Goal: Task Accomplishment & Management: Complete application form

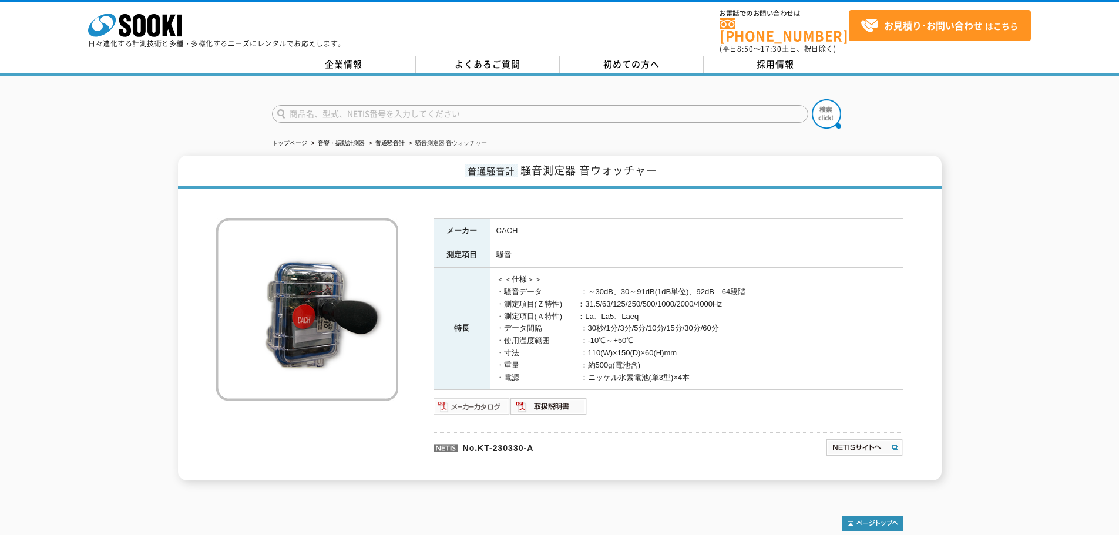
click at [469, 398] on img at bounding box center [471, 406] width 77 height 19
click at [508, 56] on link "よくあるご質問" at bounding box center [488, 65] width 144 height 18
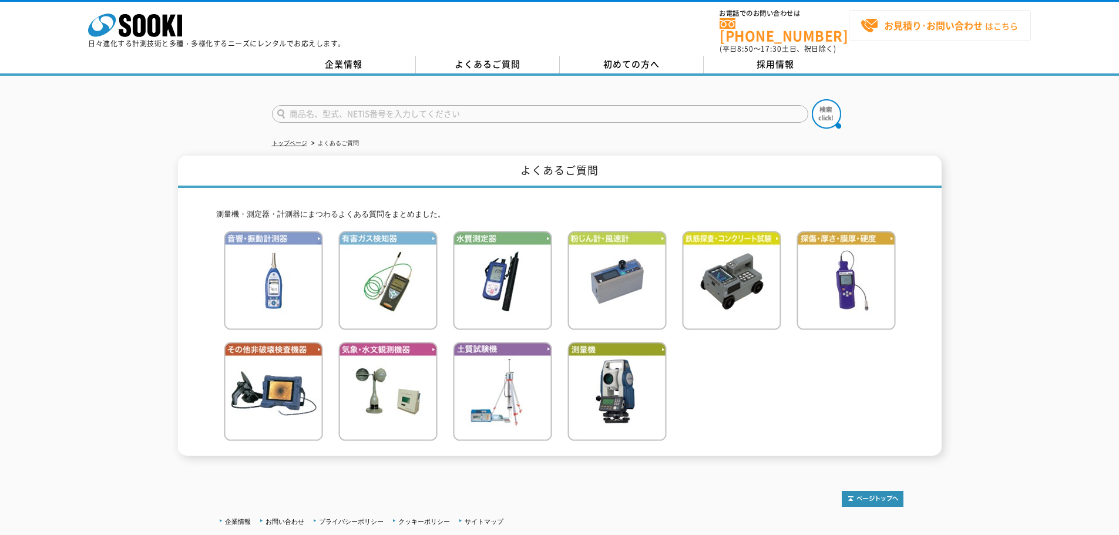
click at [939, 28] on strong "お見積り･お問い合わせ" at bounding box center [933, 25] width 99 height 14
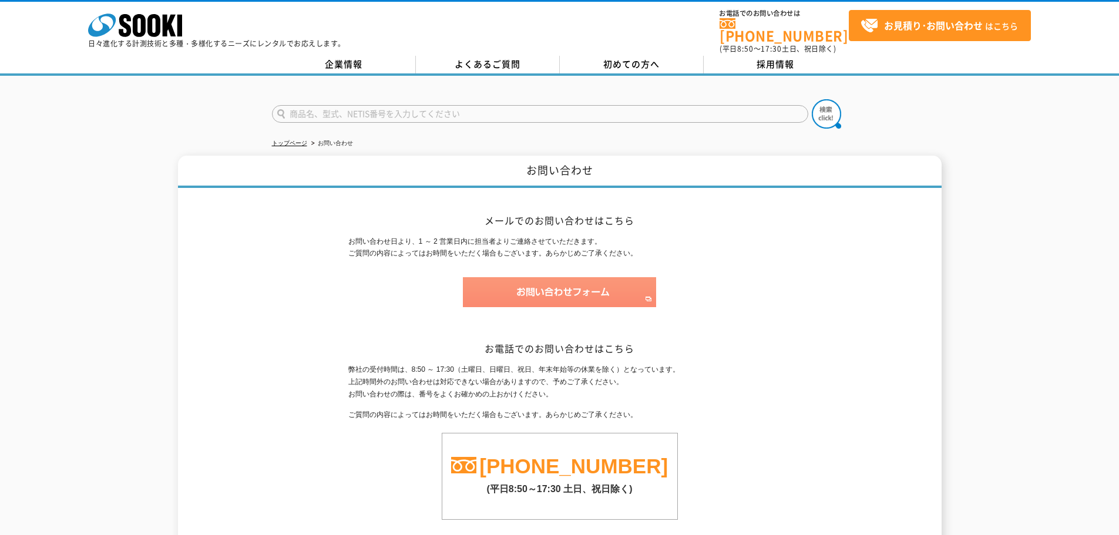
click at [541, 284] on img at bounding box center [559, 292] width 193 height 30
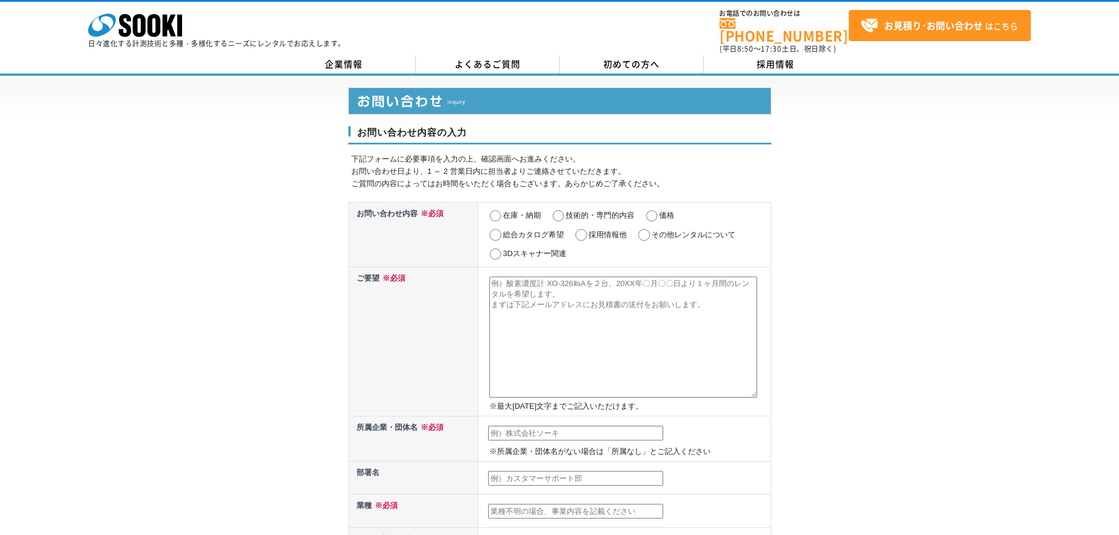
click at [661, 211] on label "価格" at bounding box center [666, 215] width 15 height 9
click at [659, 210] on input "価格" at bounding box center [651, 216] width 15 height 12
radio input "true"
click at [513, 288] on textarea at bounding box center [623, 337] width 268 height 121
type textarea "音ウォッチャーを３台と揺れウォッチャーを３台、期間６か月半使用時のレンタル料を教えてください。各機械は６人で共有する模様です。"
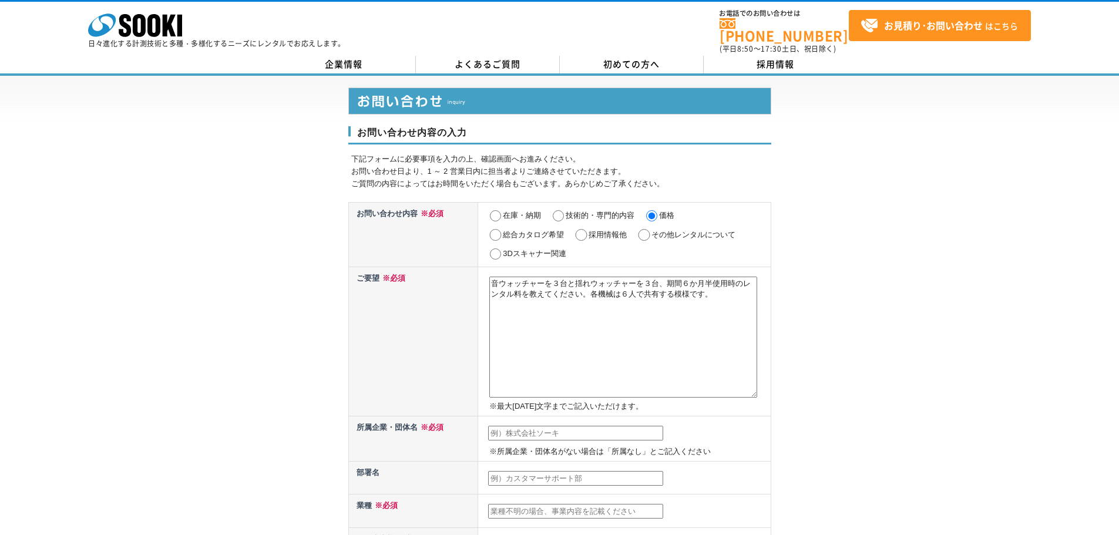
click at [535, 434] on td "※所属企業・団体名がない場合は「所属なし」とご記入ください" at bounding box center [624, 438] width 292 height 45
drag, startPoint x: 534, startPoint y: 430, endPoint x: 554, endPoint y: 422, distance: 21.3
click at [536, 429] on input "text" at bounding box center [575, 433] width 175 height 15
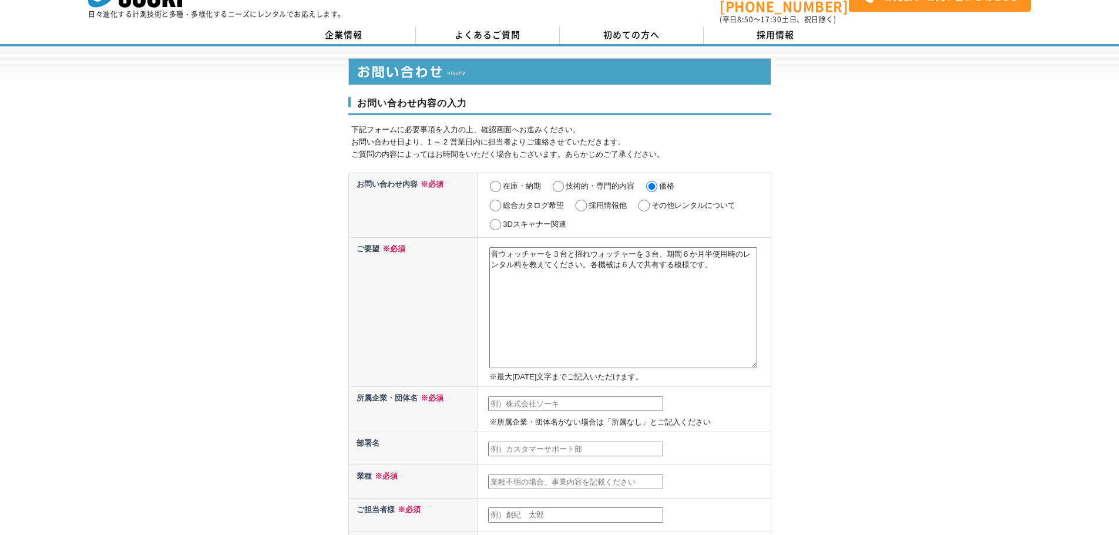
scroll to position [59, 0]
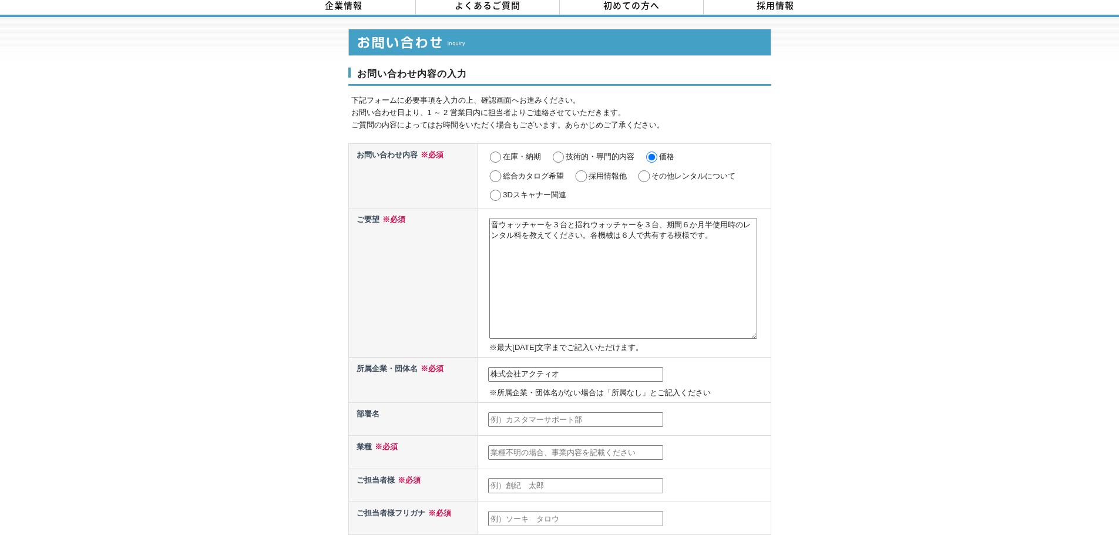
type input "株式会社アクティオ"
click at [499, 415] on input "text" at bounding box center [575, 419] width 175 height 15
type input "九州支社営業部"
drag, startPoint x: 515, startPoint y: 447, endPoint x: 581, endPoint y: 455, distance: 66.3
click at [516, 447] on input "text" at bounding box center [575, 452] width 175 height 15
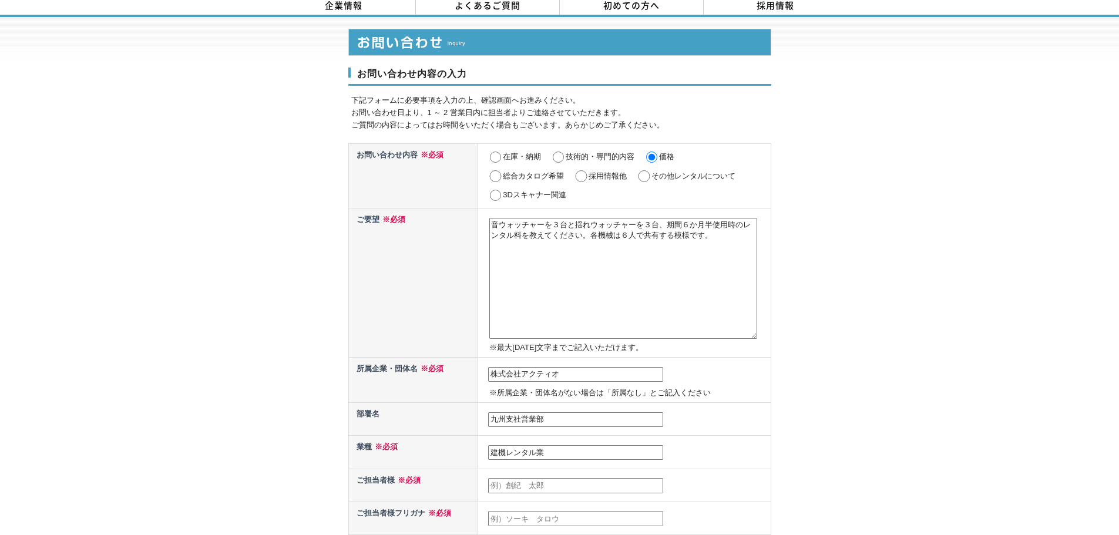
type input "建機レンタル業"
click at [591, 482] on input "text" at bounding box center [575, 485] width 175 height 15
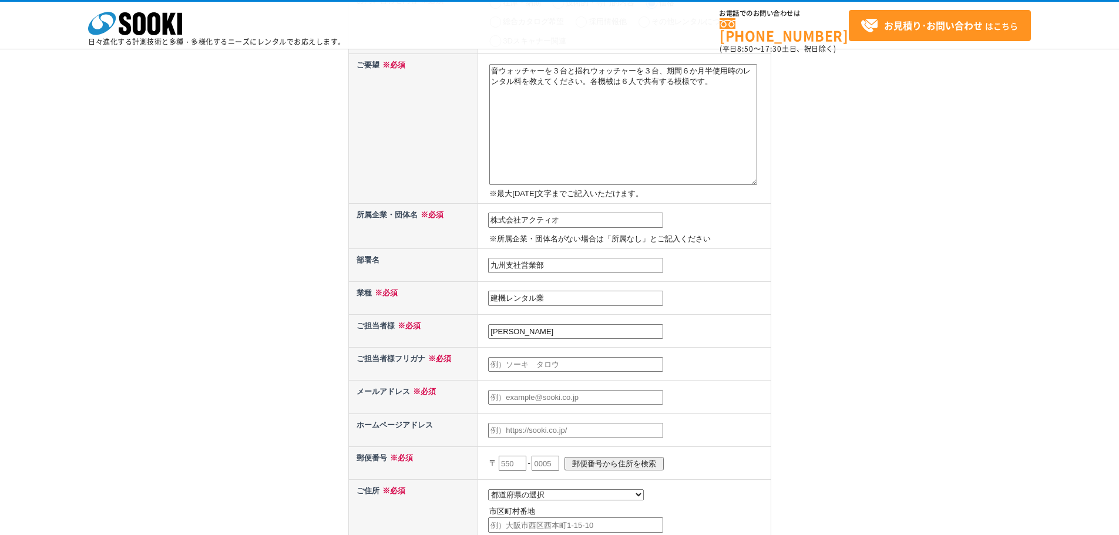
scroll to position [176, 0]
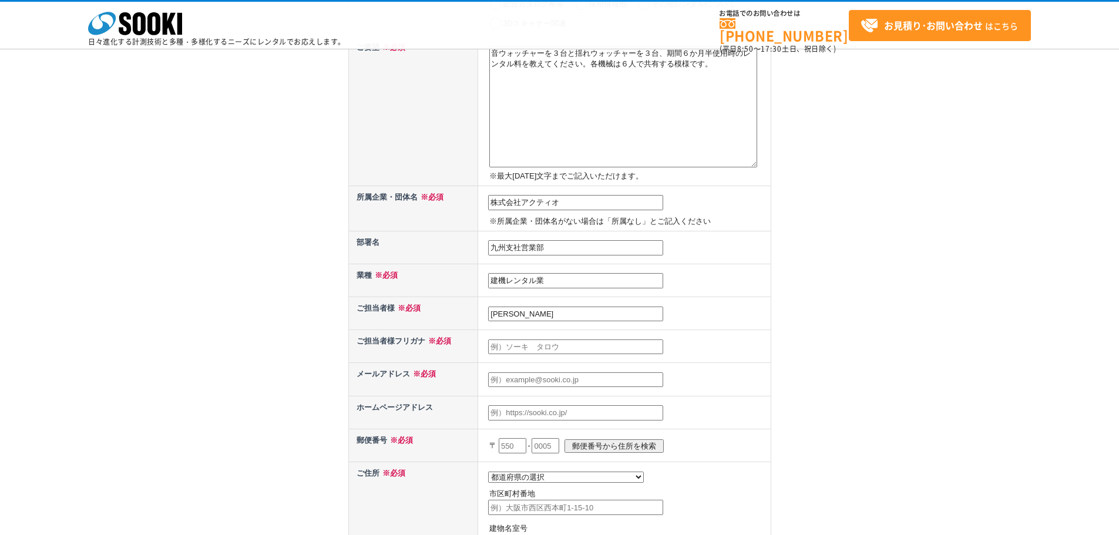
type input "平野智寛"
click at [530, 375] on input "text" at bounding box center [575, 379] width 175 height 15
click at [534, 354] on input "text" at bounding box center [575, 346] width 175 height 15
type input "ヒラノトモヒロ"
type input "H"
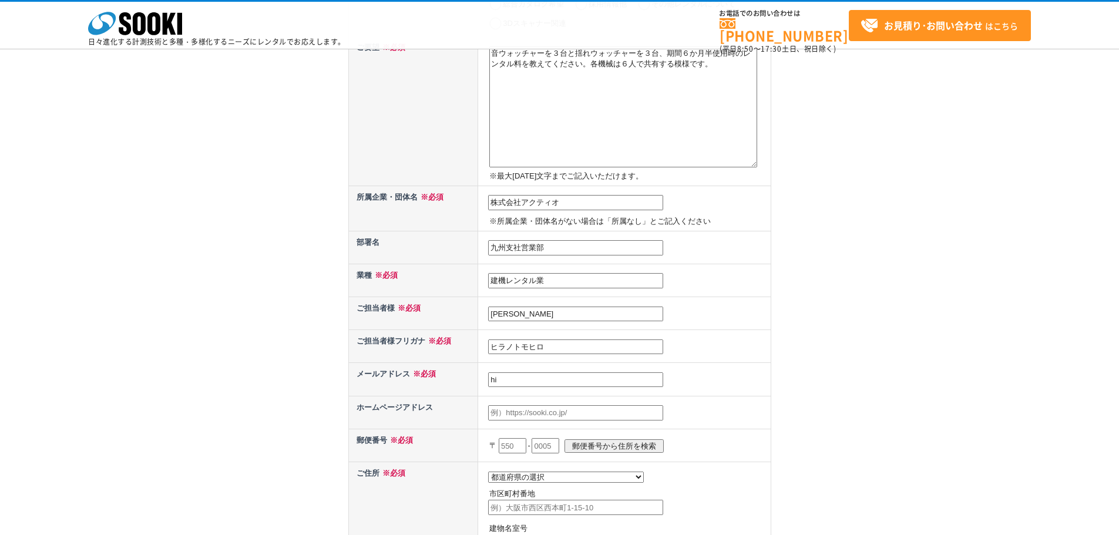
drag, startPoint x: 653, startPoint y: 380, endPoint x: 507, endPoint y: 380, distance: 146.2
click at [507, 380] on input "hi" at bounding box center [575, 379] width 175 height 15
type input "hirano-tomohiro@aktio.co.jp"
type input "812"
select select "40"
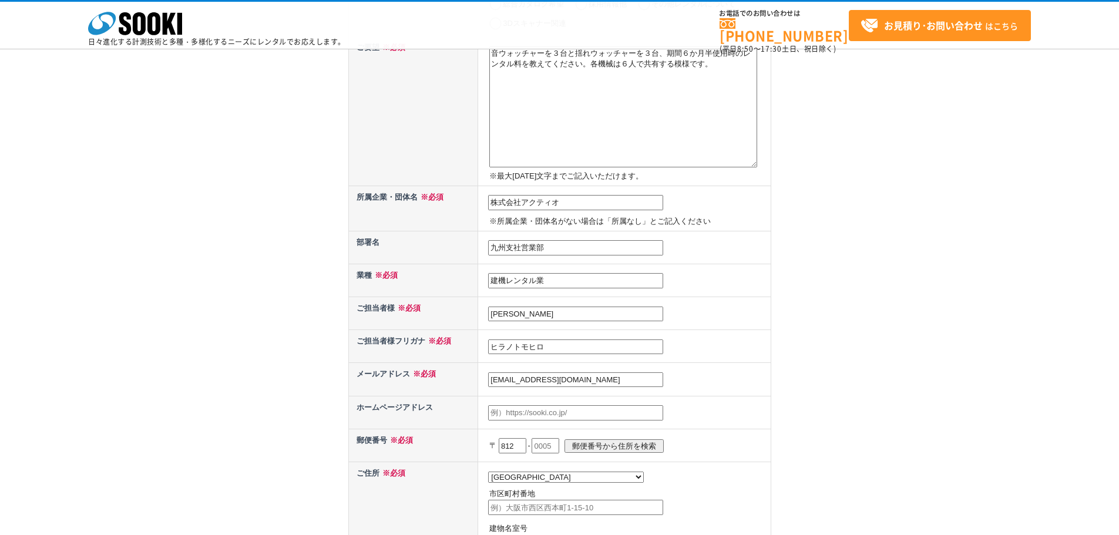
type input "福岡市博多区上呉服町1-8　北九州銀行呉服町ビル９Ｆ"
click at [816, 377] on div "お問い合わせ内容の入力 下記フォームに必要事項を入力の上、確認画面へお進みください。 お問い合わせ日より、1 ～ 2 営業日内に担当者よりご連絡させていただき…" at bounding box center [559, 298] width 1119 height 906
click at [556, 445] on input "text" at bounding box center [545, 445] width 28 height 15
type input "0036"
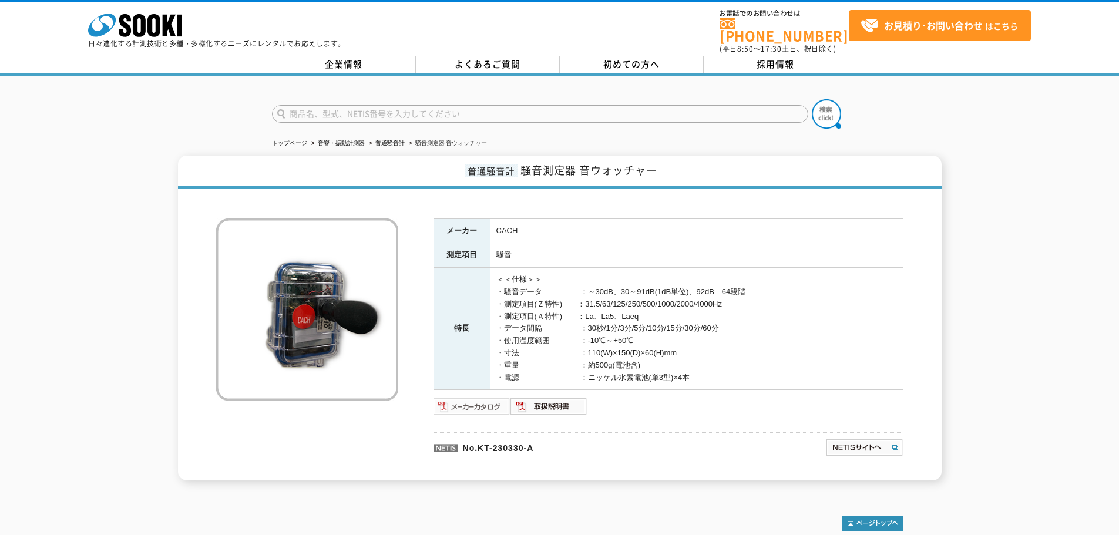
click at [483, 402] on img at bounding box center [471, 406] width 77 height 19
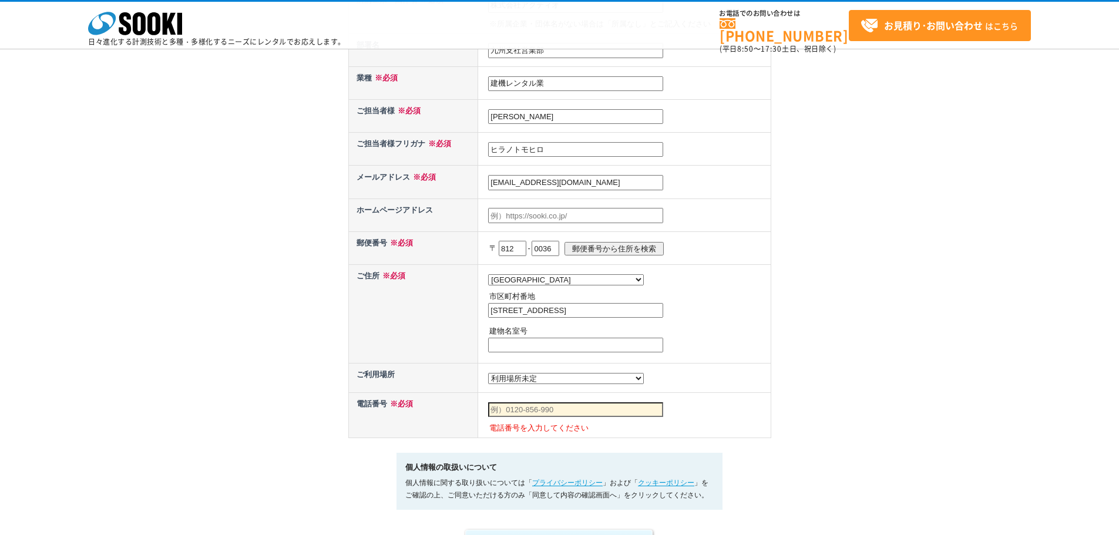
scroll to position [529, 0]
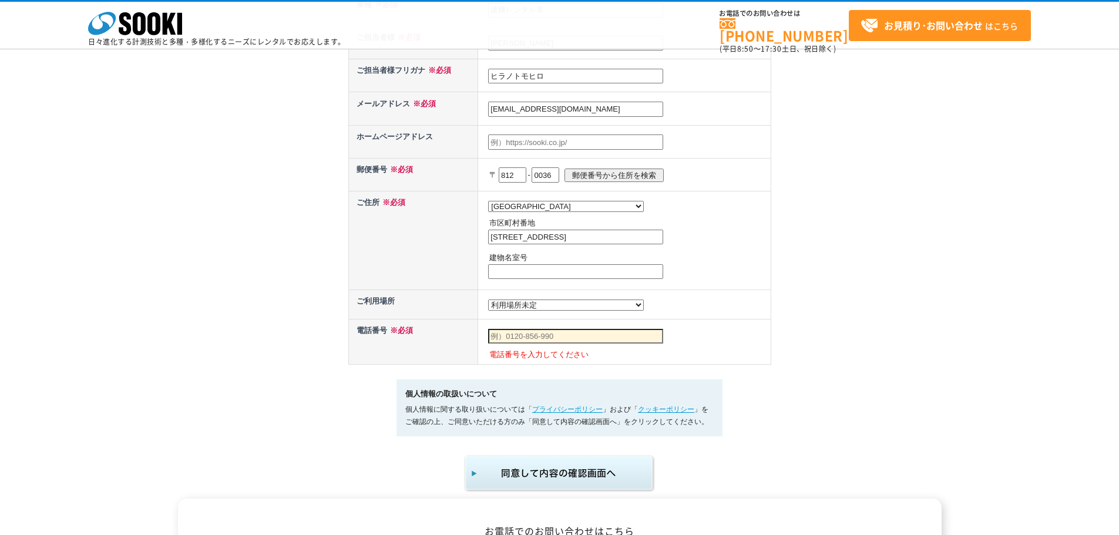
click at [635, 239] on input "福岡市博多区上呉服町1-8　北九州銀行呉服町ビル９Ｆ" at bounding box center [575, 237] width 175 height 15
drag, startPoint x: 633, startPoint y: 242, endPoint x: 647, endPoint y: 241, distance: 14.1
click at [633, 242] on input "福岡市博多区上呉服町1-8　北九州銀行呉服町ビル９Ｆ" at bounding box center [575, 237] width 175 height 15
drag, startPoint x: 726, startPoint y: 220, endPoint x: 732, endPoint y: 219, distance: 6.6
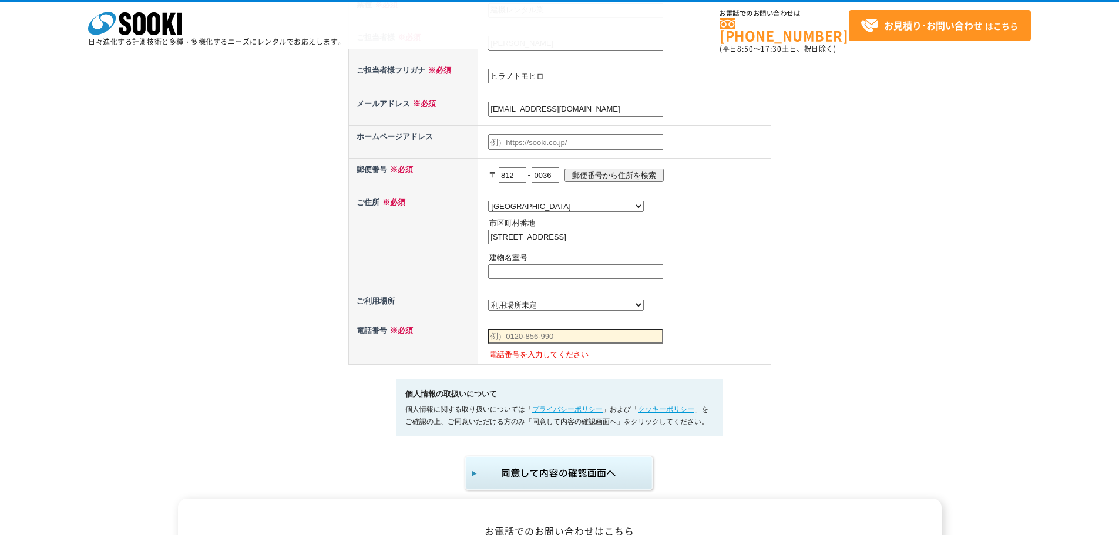
click at [727, 220] on p "市区町村番地" at bounding box center [628, 223] width 278 height 12
drag, startPoint x: 590, startPoint y: 239, endPoint x: 713, endPoint y: 246, distance: 123.5
click at [713, 246] on td "都道府県の選択 北海道 青森県 岩手県 宮城県 秋田県 山形県 福島県 茨城県 栃木県 群馬県 埼玉県 千葉県 東京都 神奈川県 新潟県 富山県 石川県 福井…" at bounding box center [624, 240] width 292 height 99
type input "福岡市博多区上呉服町1-8"
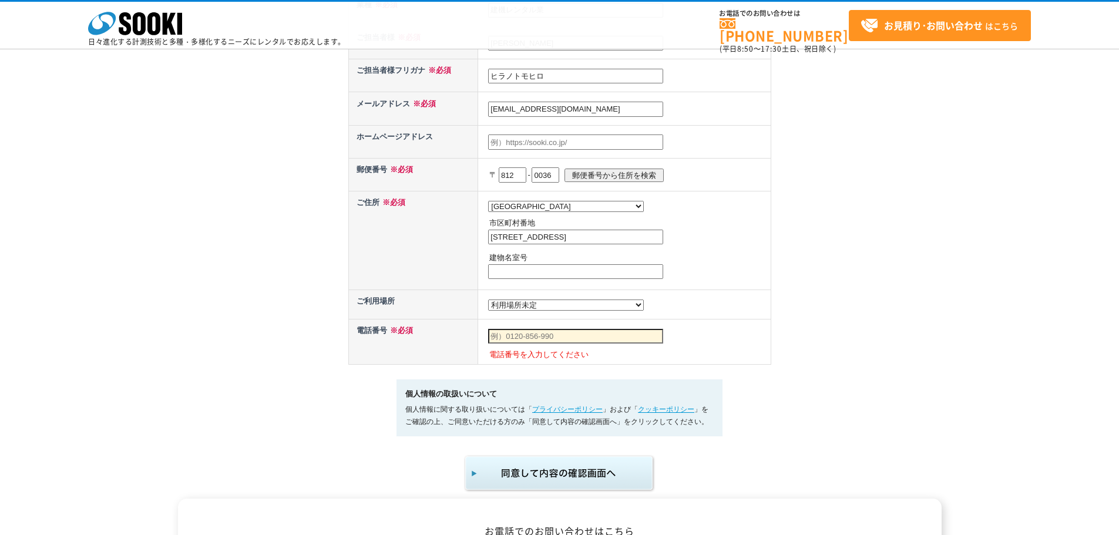
click at [504, 274] on input "text" at bounding box center [575, 271] width 175 height 15
paste input "北九州銀行呉服町ビル９Ｆ"
type input "北九州銀行呉服町ビル９Ｆ"
click at [548, 309] on select "都道府県の選択 利用場所未定 北海道 青森県 岩手県 宮城県 秋田県 山形県 福島県 茨城県 栃木県 群馬県 埼玉県 千葉県 東京都 神奈川県 新潟県 富山県…" at bounding box center [566, 305] width 156 height 11
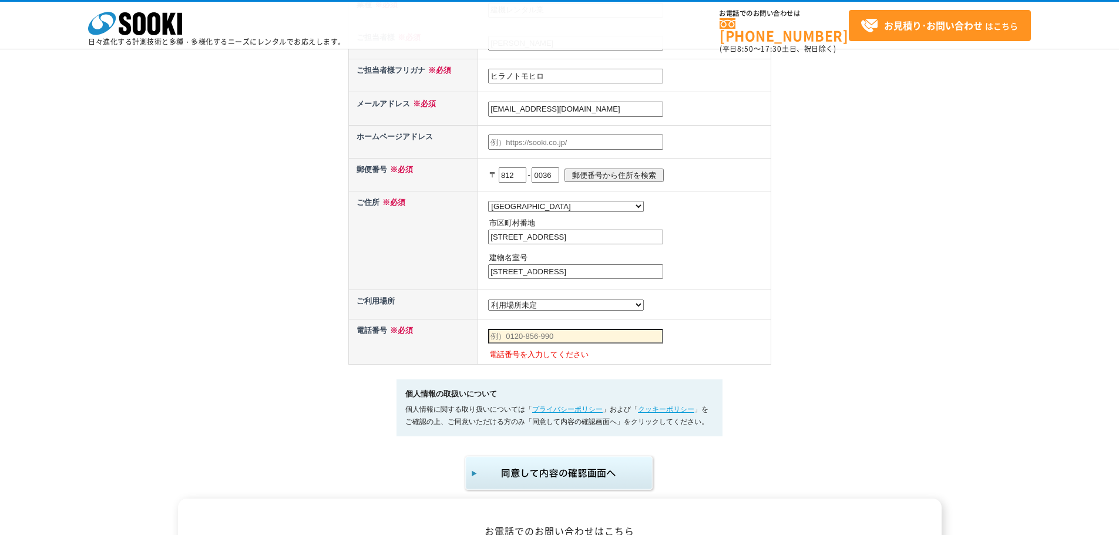
select select "40"
click at [488, 302] on select "都道府県の選択 利用場所未定 北海道 青森県 岩手県 宮城県 秋田県 山形県 福島県 茨城県 栃木県 群馬県 埼玉県 千葉県 東京都 神奈川県 新潟県 富山県…" at bounding box center [566, 305] width 156 height 11
drag, startPoint x: 517, startPoint y: 342, endPoint x: 530, endPoint y: 342, distance: 12.9
click at [517, 342] on input "text" at bounding box center [575, 336] width 175 height 15
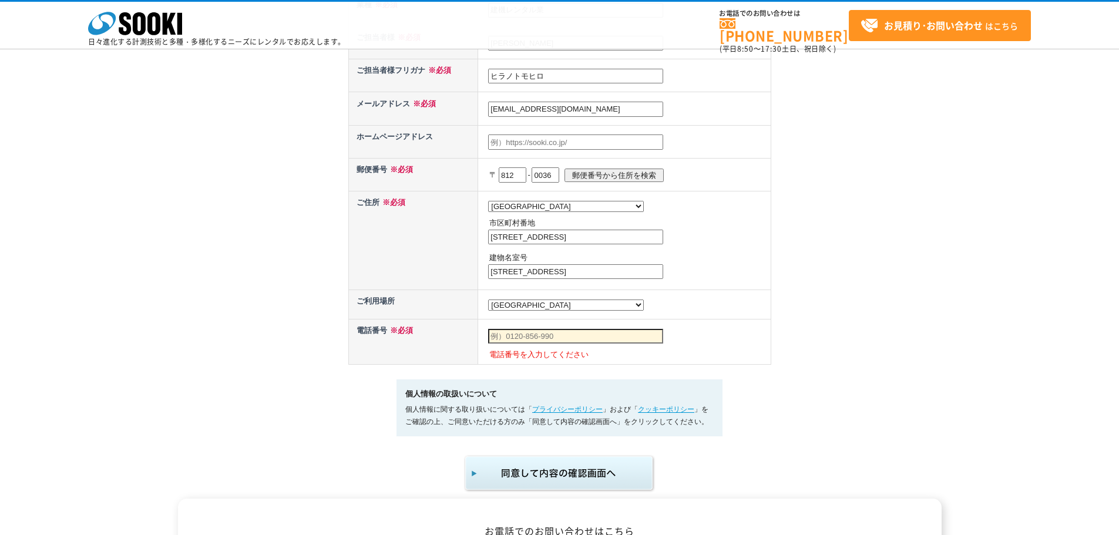
type input "08057291870"
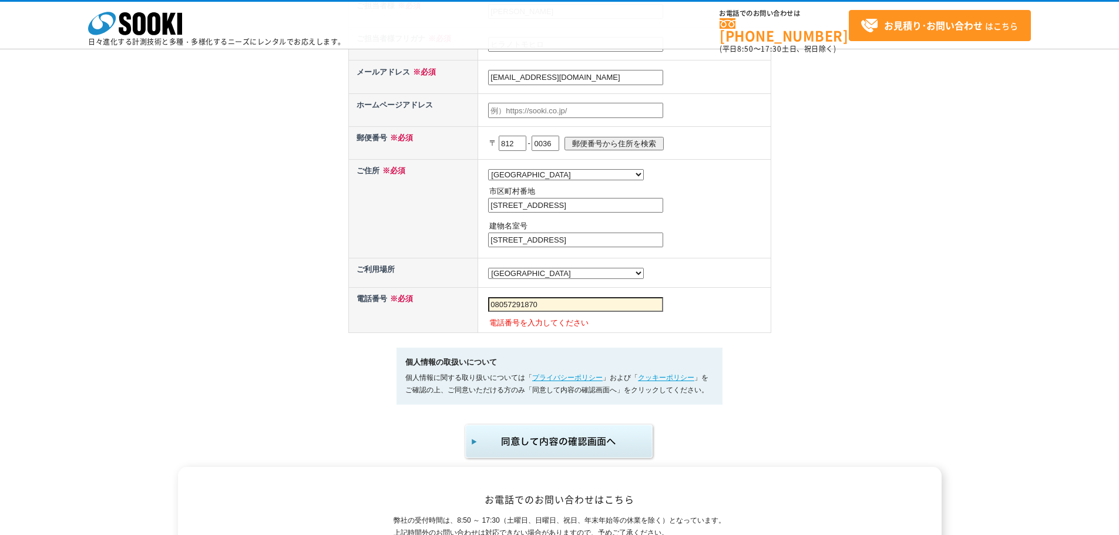
scroll to position [587, 0]
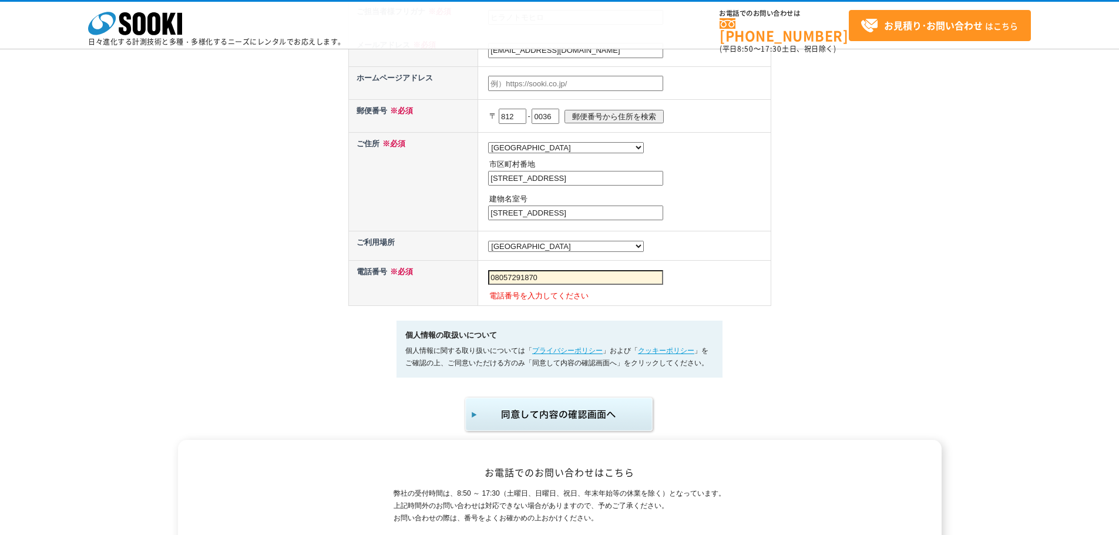
click at [566, 421] on img "submit" at bounding box center [559, 414] width 193 height 39
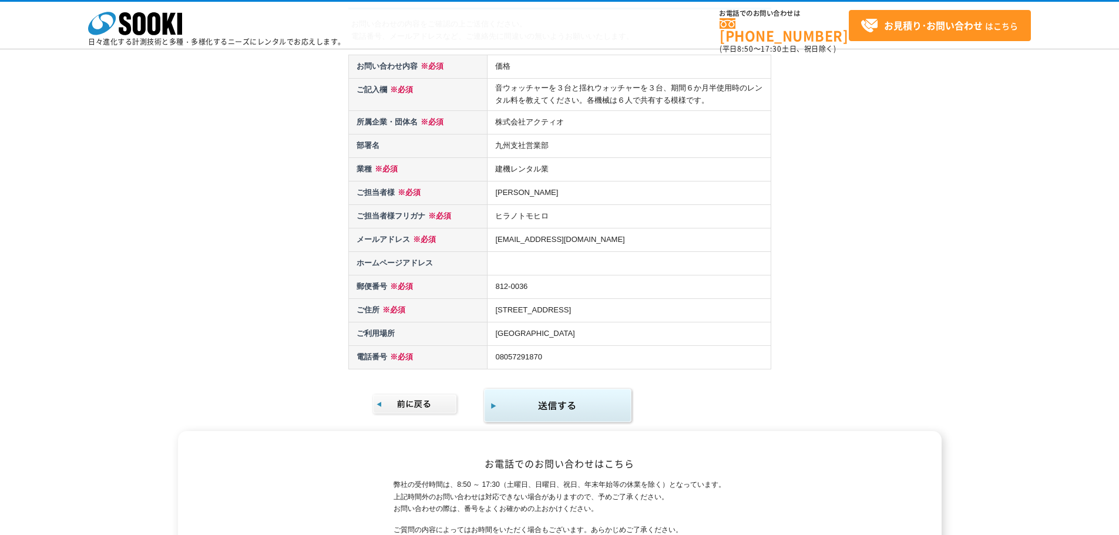
scroll to position [235, 0]
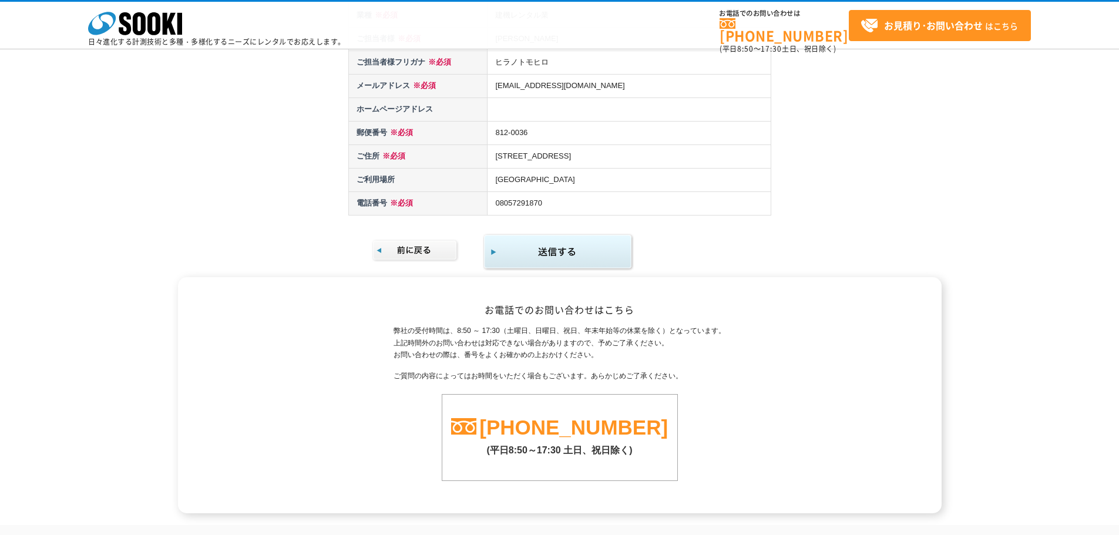
click at [533, 245] on img "submit" at bounding box center [558, 252] width 151 height 38
